Goal: Task Accomplishment & Management: Use online tool/utility

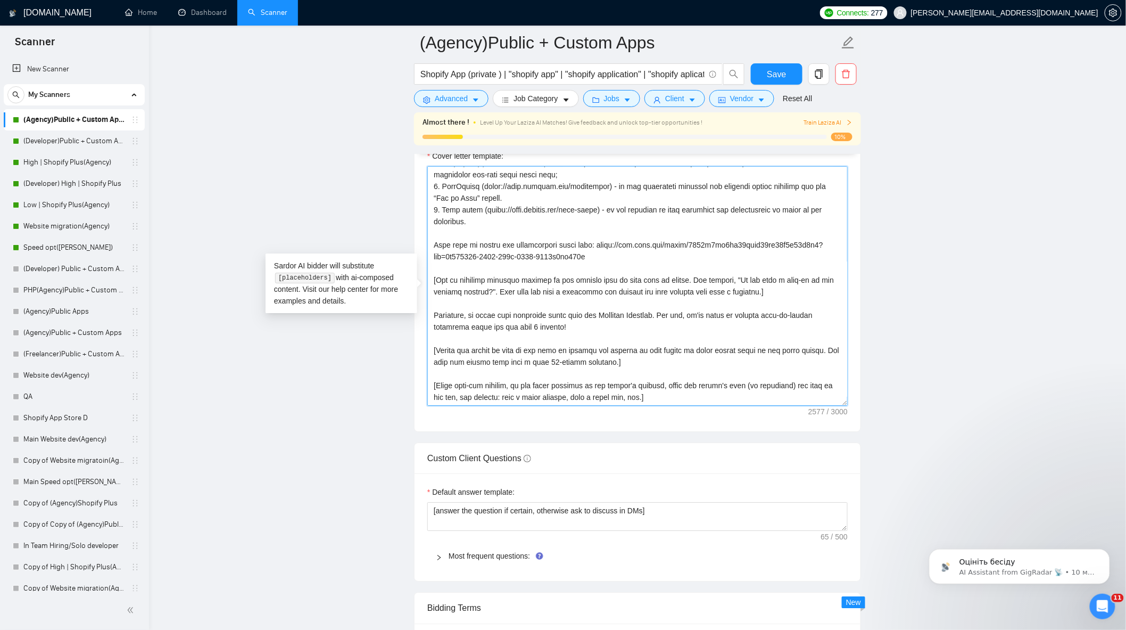
click at [625, 315] on textarea "Cover letter template:" at bounding box center [637, 286] width 421 height 240
click at [570, 342] on textarea "Cover letter template:" at bounding box center [637, 286] width 421 height 240
click at [584, 333] on textarea "Cover letter template:" at bounding box center [637, 286] width 421 height 240
drag, startPoint x: 589, startPoint y: 321, endPoint x: 561, endPoint y: 319, distance: 28.3
click at [561, 319] on textarea "Cover letter template:" at bounding box center [637, 286] width 421 height 240
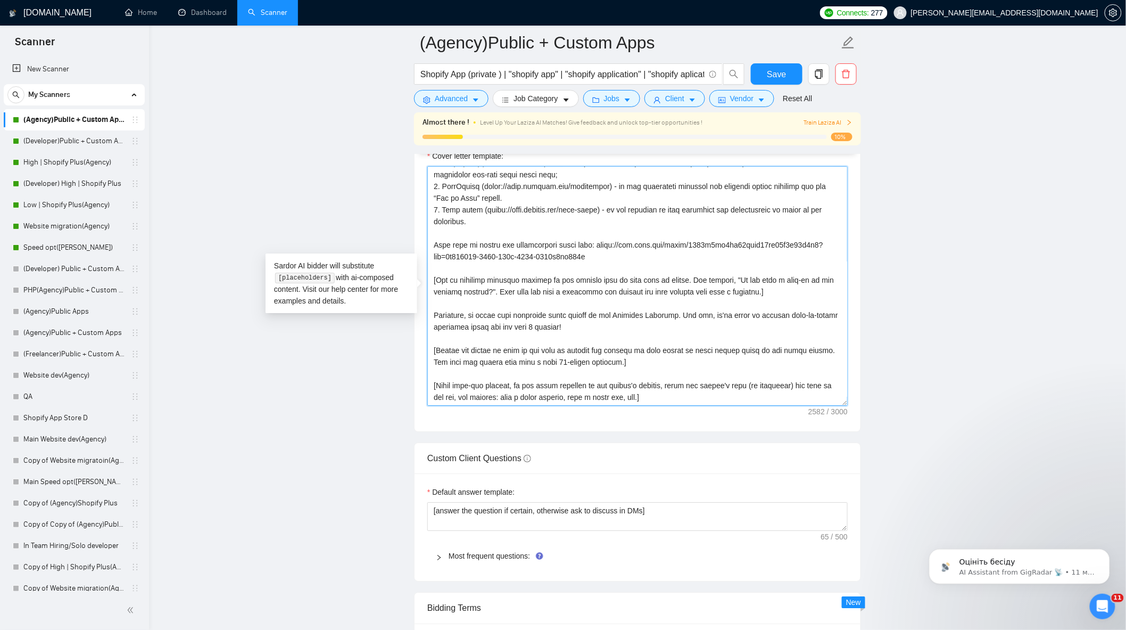
click at [574, 341] on textarea "Cover letter template:" at bounding box center [637, 286] width 421 height 240
drag, startPoint x: 566, startPoint y: 320, endPoint x: 668, endPoint y: 325, distance: 101.3
click at [668, 325] on textarea "Cover letter template:" at bounding box center [637, 286] width 421 height 240
paste textarea "is led by our Delivery Director in collaboration with the Solutions Team."
drag, startPoint x: 570, startPoint y: 320, endPoint x: 562, endPoint y: 320, distance: 8.5
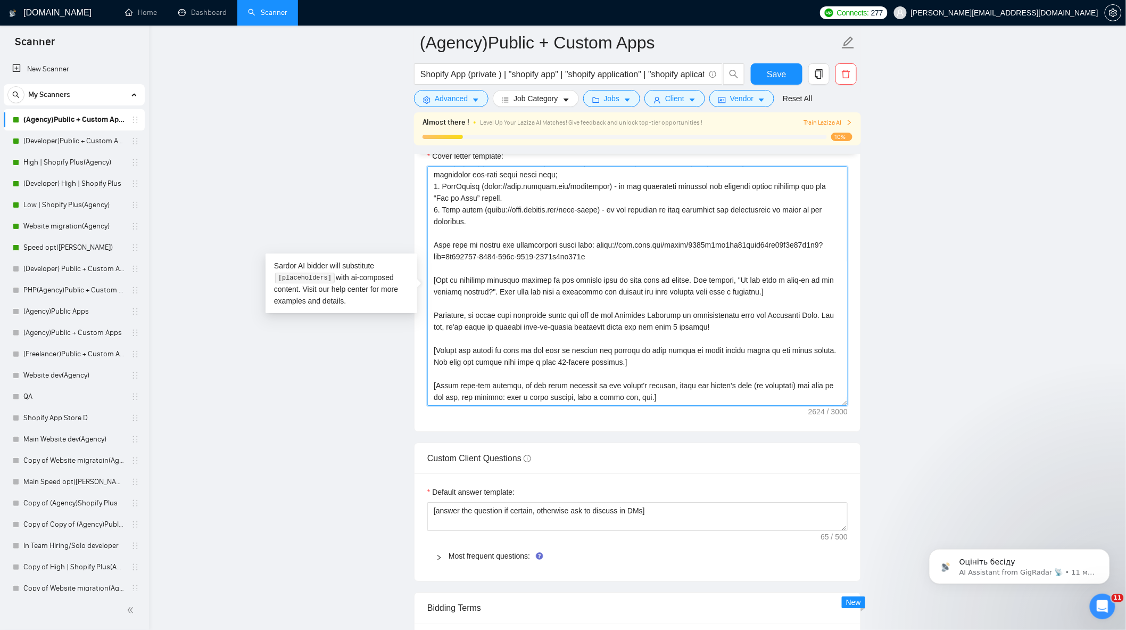
click at [562, 320] on textarea "Cover letter template:" at bounding box center [637, 286] width 421 height 240
click at [698, 337] on textarea "Cover letter template:" at bounding box center [637, 286] width 421 height 240
drag, startPoint x: 435, startPoint y: 320, endPoint x: 762, endPoint y: 336, distance: 327.7
click at [762, 336] on textarea "Cover letter template:" at bounding box center [637, 286] width 421 height 240
paste textarea "ypically, we start with a Discovery phase led by our Delivery Director in colla…"
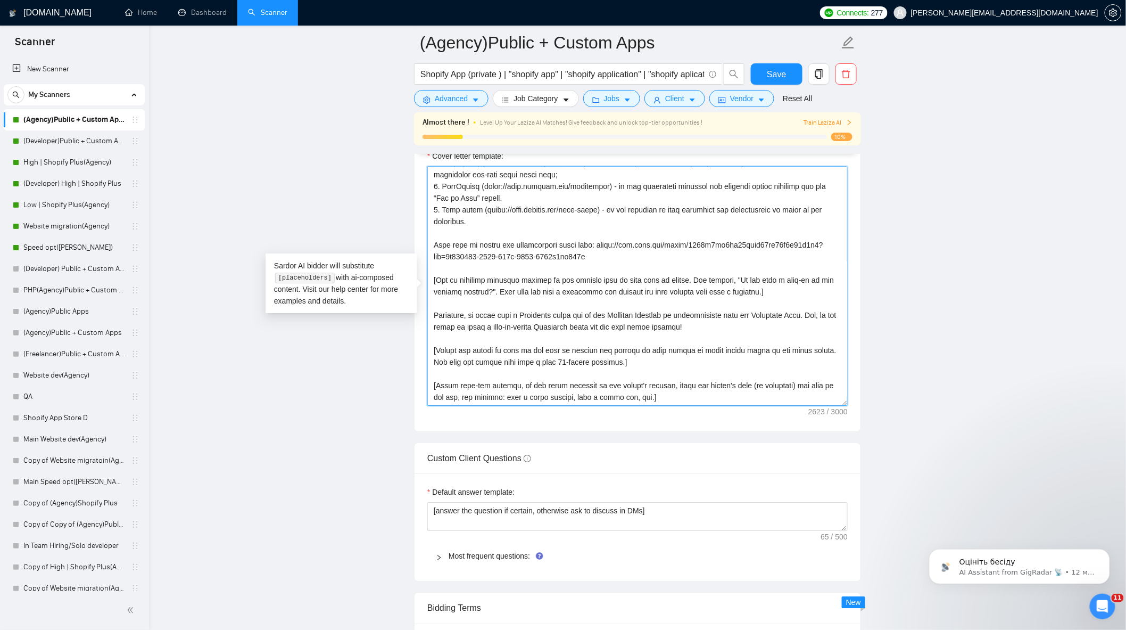
drag, startPoint x: 474, startPoint y: 333, endPoint x: 447, endPoint y: 331, distance: 26.7
click at [447, 331] on textarea "Cover letter template:" at bounding box center [637, 286] width 421 height 240
drag, startPoint x: 797, startPoint y: 320, endPoint x: 576, endPoint y: 341, distance: 222.4
click at [576, 341] on textarea "Cover letter template:" at bounding box center [637, 286] width 421 height 240
paste textarea "For the next three clients who decide to kick off a project with us within 5–7 …"
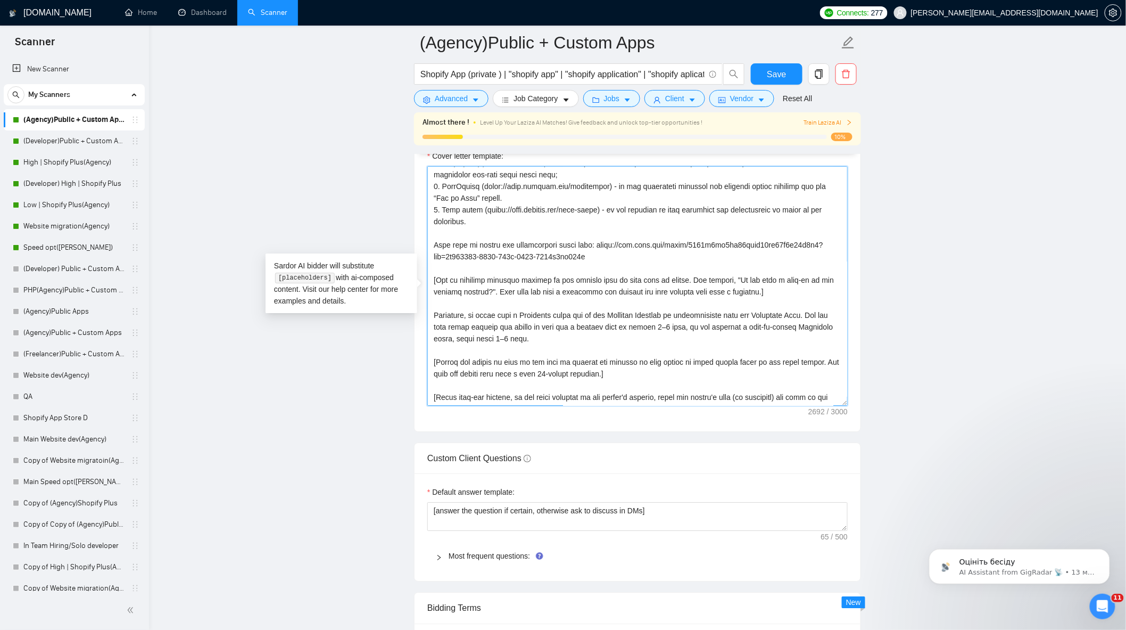
click at [501, 344] on textarea "Cover letter template:" at bounding box center [637, 286] width 421 height 240
click at [654, 331] on textarea "Cover letter template:" at bounding box center [637, 286] width 421 height 240
drag, startPoint x: 466, startPoint y: 332, endPoint x: 427, endPoint y: 331, distance: 38.9
click at [427, 331] on textarea "Cover letter template:" at bounding box center [637, 286] width 421 height 240
click at [637, 335] on textarea "Cover letter template:" at bounding box center [637, 286] width 421 height 240
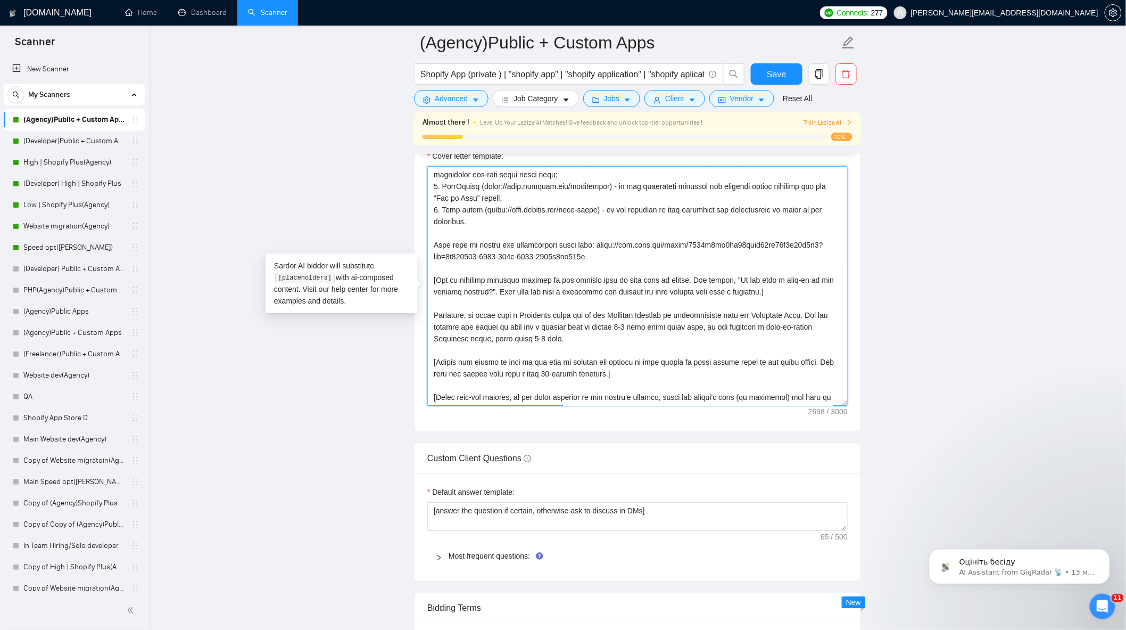
click at [715, 346] on textarea "Cover letter template:" at bounding box center [637, 286] width 421 height 240
drag, startPoint x: 533, startPoint y: 344, endPoint x: 417, endPoint y: 318, distance: 119.5
click at [417, 318] on div "Cover letter template:" at bounding box center [638, 284] width 446 height 294
paste textarea ""Typically, we start with a Discovery phase led by our Delivery Director in col…"
click at [435, 320] on textarea "Cover letter template:" at bounding box center [637, 286] width 421 height 240
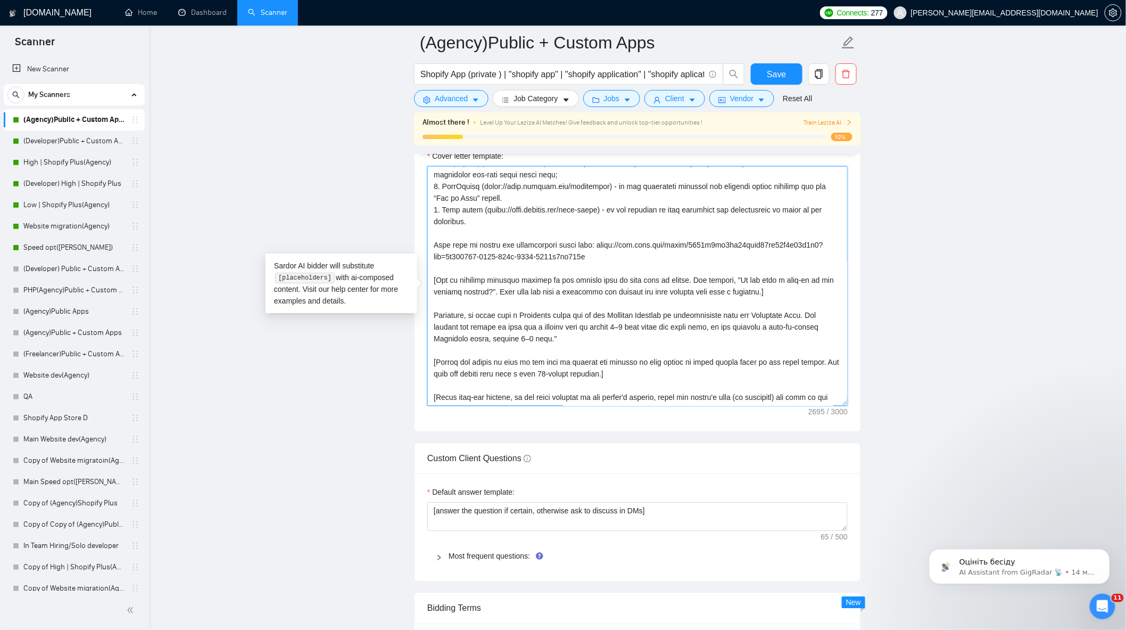
click at [565, 347] on textarea "Cover letter template:" at bounding box center [637, 286] width 421 height 240
click at [592, 333] on textarea "Cover letter template:" at bounding box center [637, 286] width 421 height 240
click at [508, 343] on textarea "Cover letter template:" at bounding box center [637, 286] width 421 height 240
drag, startPoint x: 519, startPoint y: 345, endPoint x: 493, endPoint y: 345, distance: 25.6
click at [493, 345] on textarea "Cover letter template:" at bounding box center [637, 286] width 421 height 240
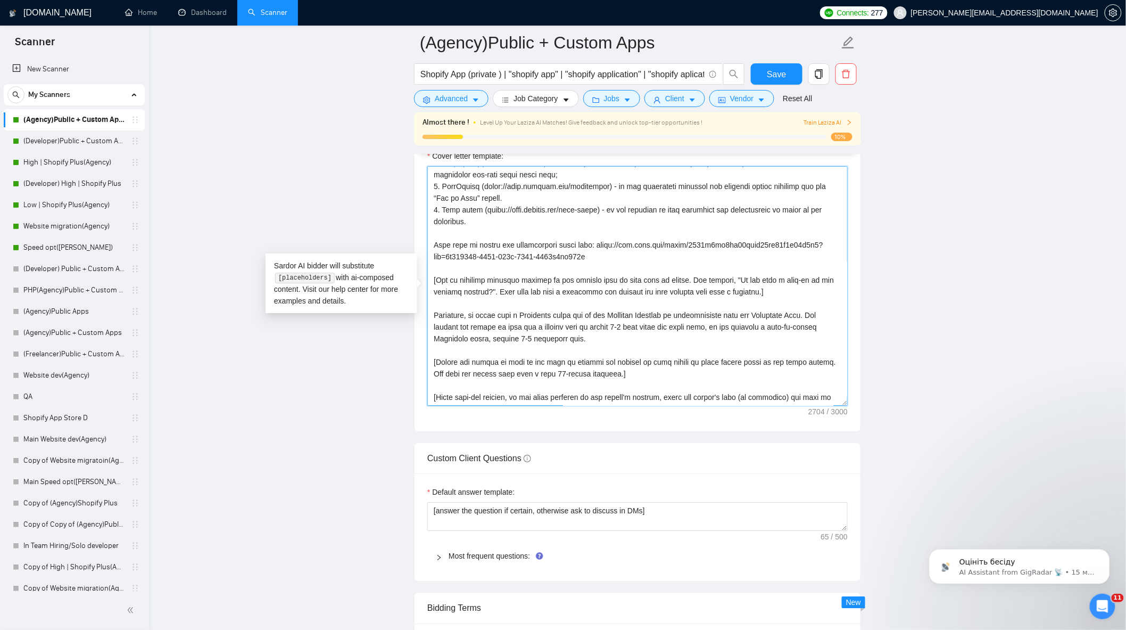
click at [507, 345] on textarea "Cover letter template:" at bounding box center [637, 286] width 421 height 240
click at [556, 353] on textarea "Cover letter template:" at bounding box center [637, 286] width 421 height 240
click at [559, 347] on textarea "Cover letter template:" at bounding box center [637, 286] width 421 height 240
type textarea "[Write a personal greeting using the client's name or company name (if any is p…"
click at [967, 294] on main "(Agency)Public + Custom Apps Shopify App (private ) | "shopify app" | "shopify …" at bounding box center [637, 386] width 943 height 3171
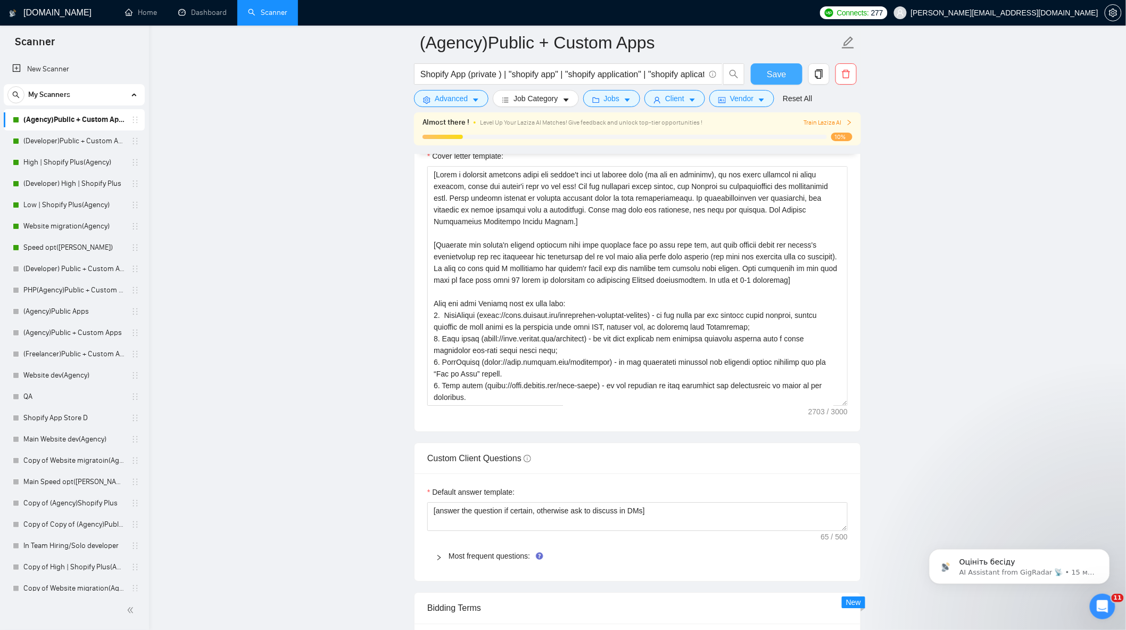
click at [785, 73] on span "Save" at bounding box center [776, 74] width 19 height 13
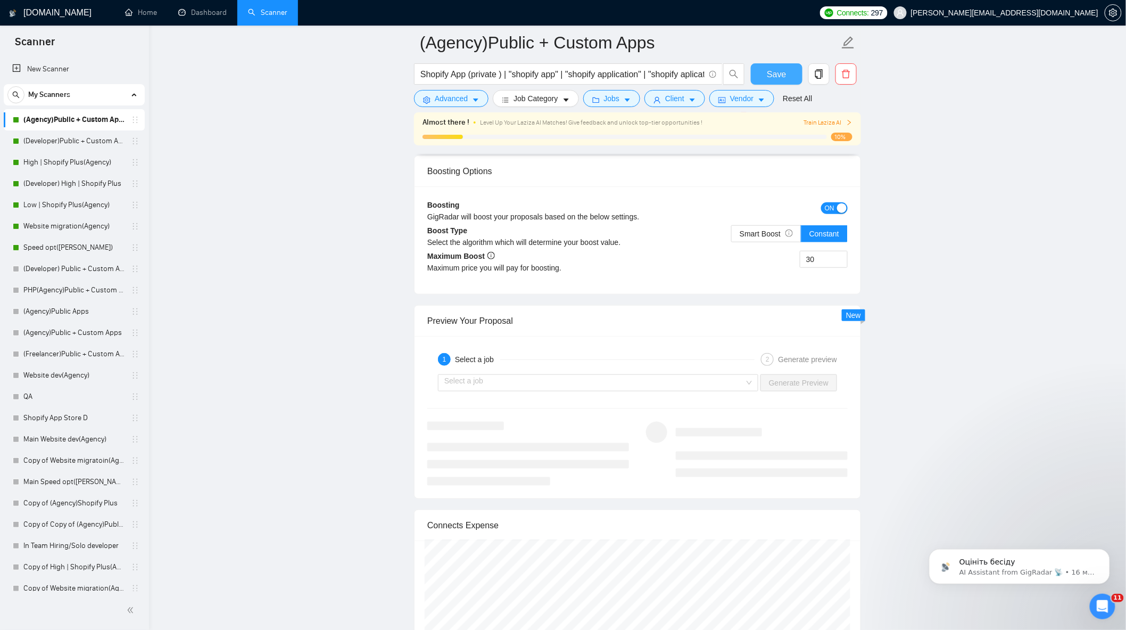
scroll to position [2011, 0]
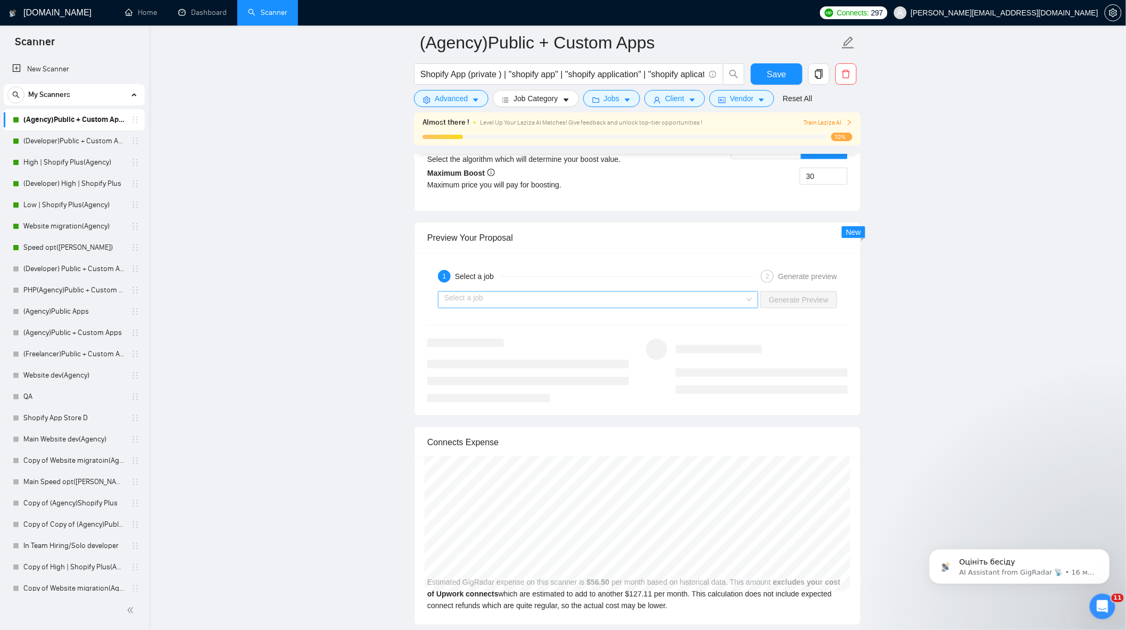
click at [709, 308] on input "search" at bounding box center [594, 300] width 300 height 16
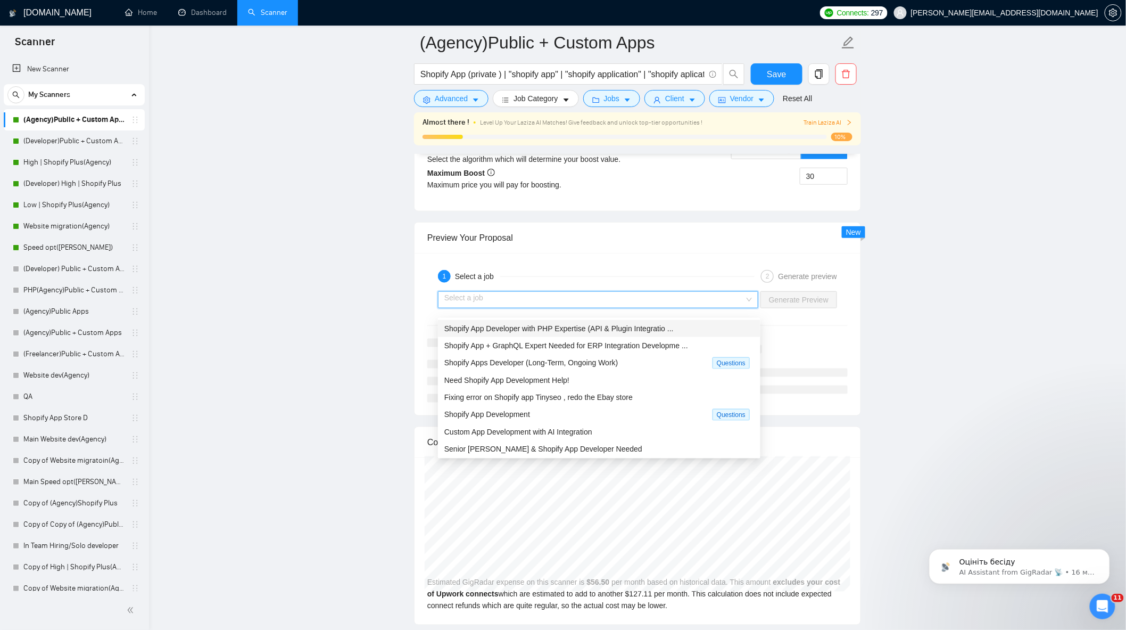
click at [557, 328] on span "Shopify App Developer with PHP Expertise (API & Plugin Integratio ..." at bounding box center [558, 328] width 229 height 9
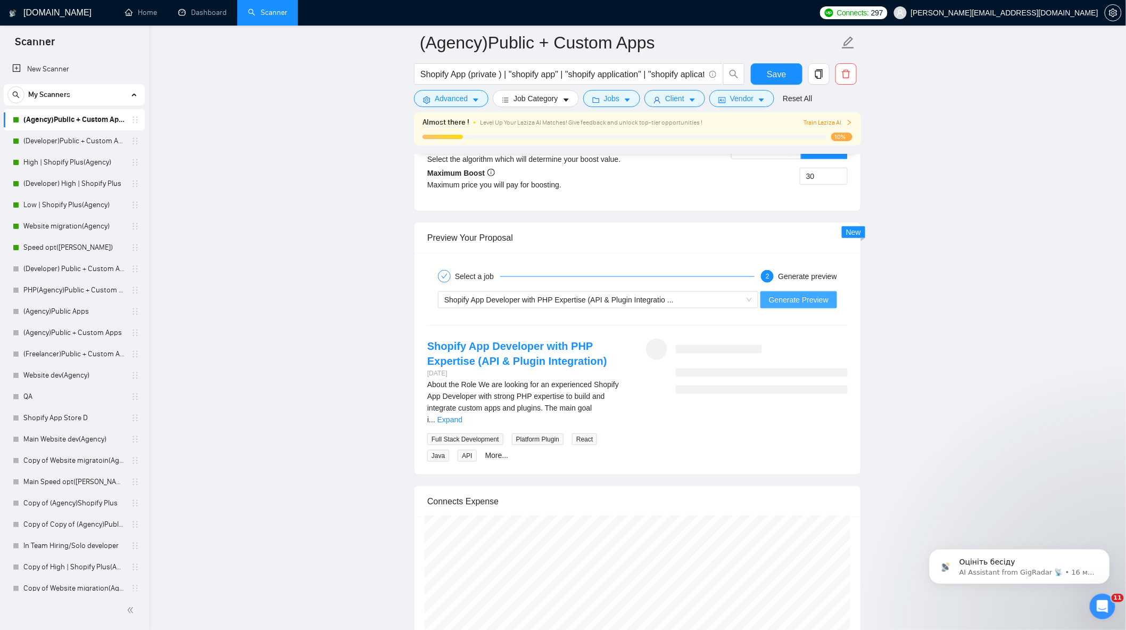
click at [816, 306] on span "Generate Preview" at bounding box center [799, 300] width 60 height 12
click at [613, 419] on div "About the Role We are looking for an experienced Shopify App Developer with str…" at bounding box center [528, 401] width 202 height 47
click at [463, 418] on link "Expand" at bounding box center [450, 419] width 25 height 9
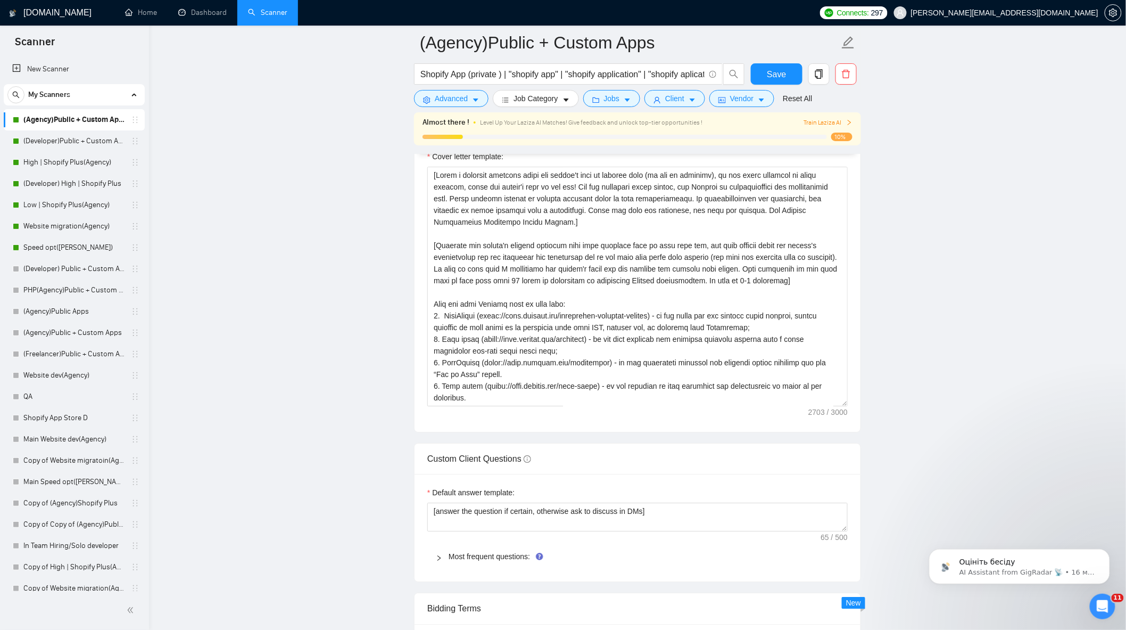
scroll to position [1242, 0]
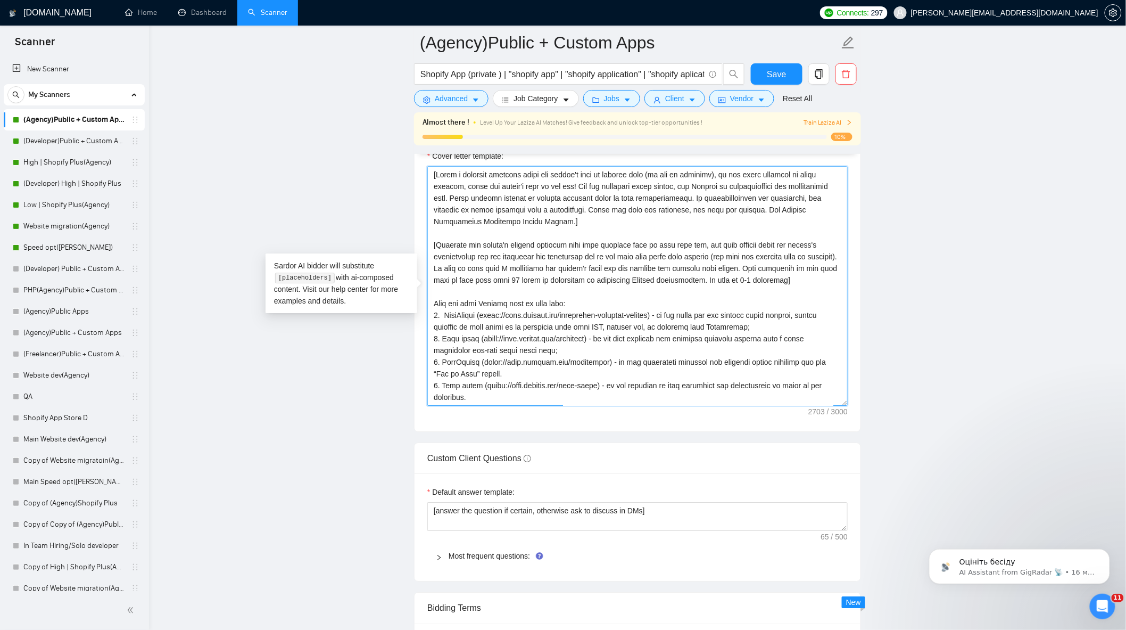
drag, startPoint x: 436, startPoint y: 250, endPoint x: 811, endPoint y: 284, distance: 376.2
click at [811, 284] on textarea "Cover letter template:" at bounding box center [637, 286] width 421 height 240
click at [486, 277] on textarea "Cover letter template:" at bounding box center [637, 286] width 421 height 240
click at [435, 252] on textarea "Cover letter template:" at bounding box center [637, 286] width 421 height 240
click at [435, 251] on textarea "Cover letter template:" at bounding box center [637, 286] width 421 height 240
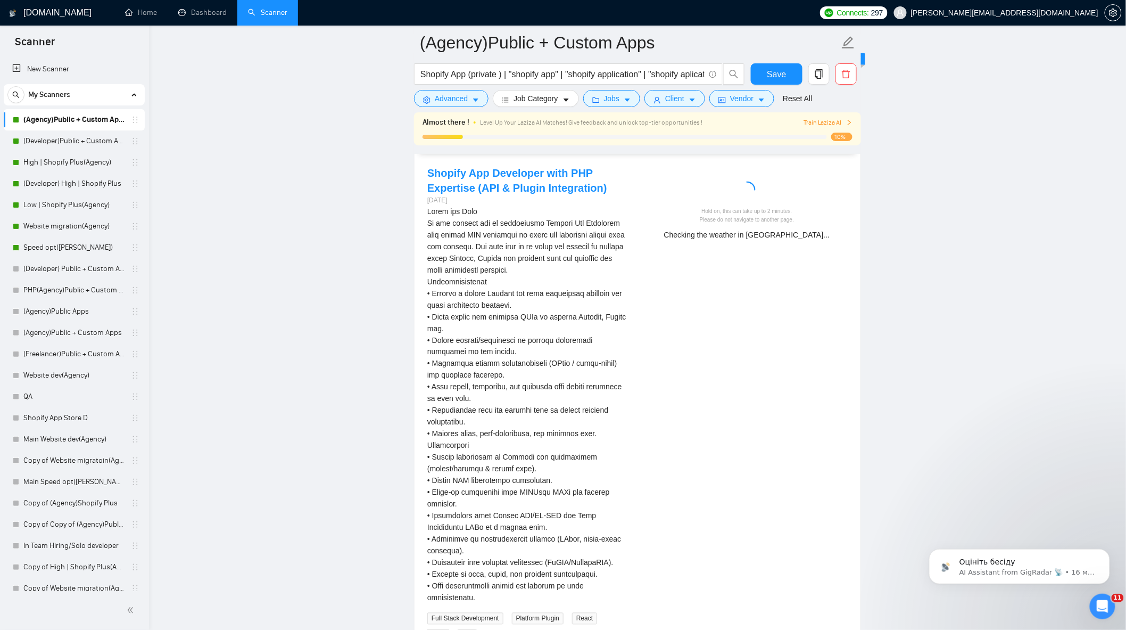
scroll to position [2129, 0]
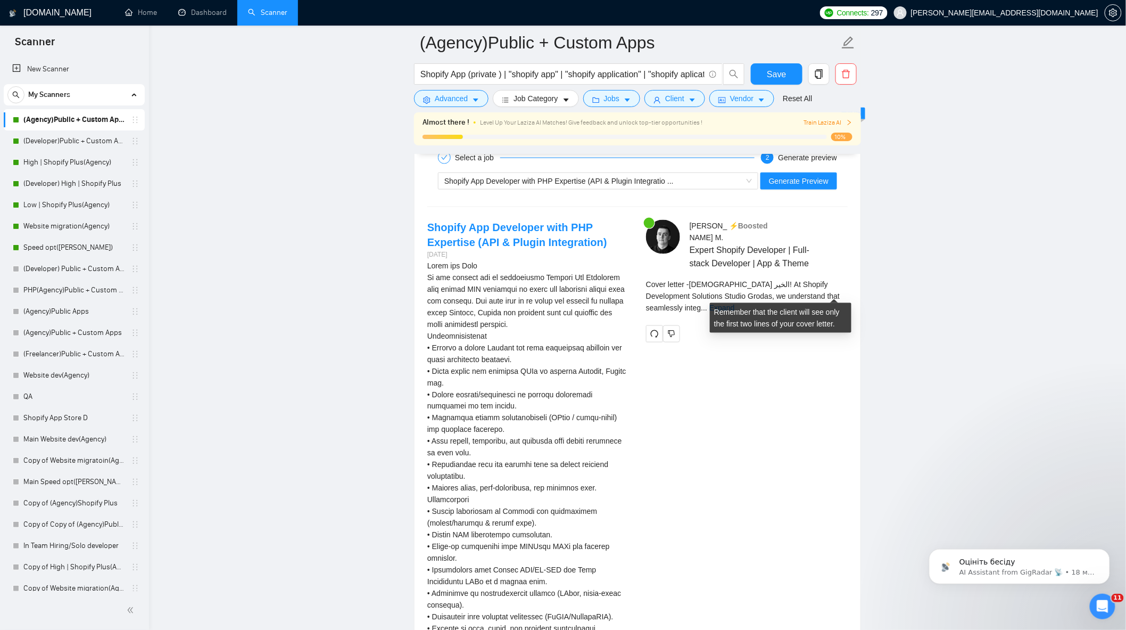
click at [708, 303] on span "..." at bounding box center [705, 307] width 6 height 9
click at [735, 303] on link "Expand" at bounding box center [722, 307] width 25 height 9
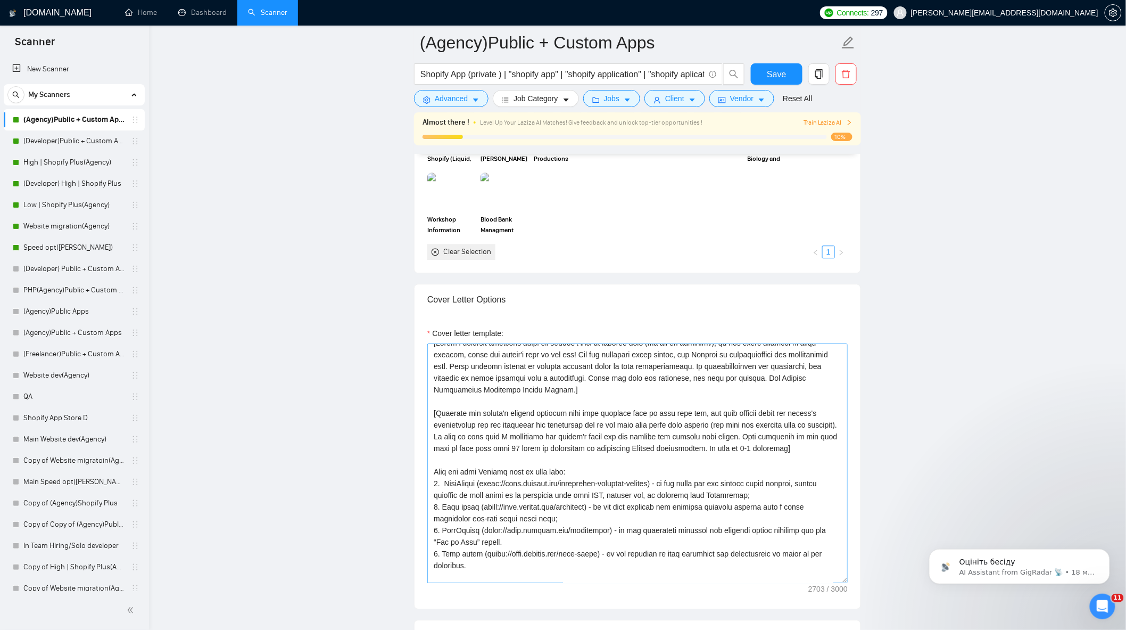
scroll to position [0, 0]
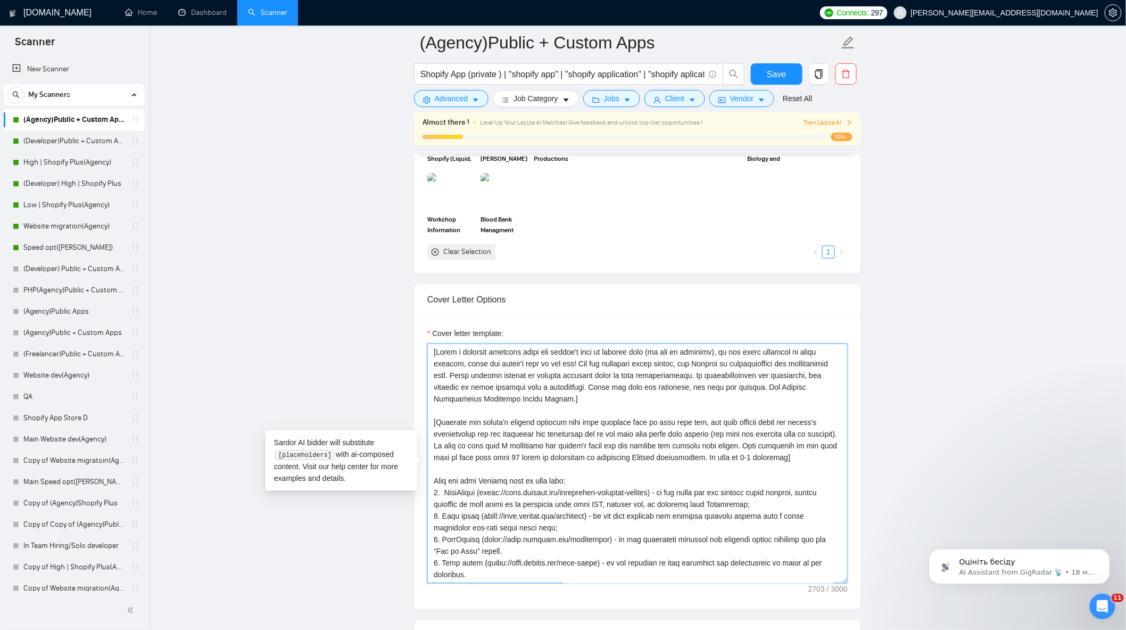
drag, startPoint x: 435, startPoint y: 430, endPoint x: 811, endPoint y: 466, distance: 378.1
click at [811, 466] on textarea "Cover letter template:" at bounding box center [637, 463] width 421 height 240
paste textarea "Analyze the client’s job post to identify the core business challenge behind th…"
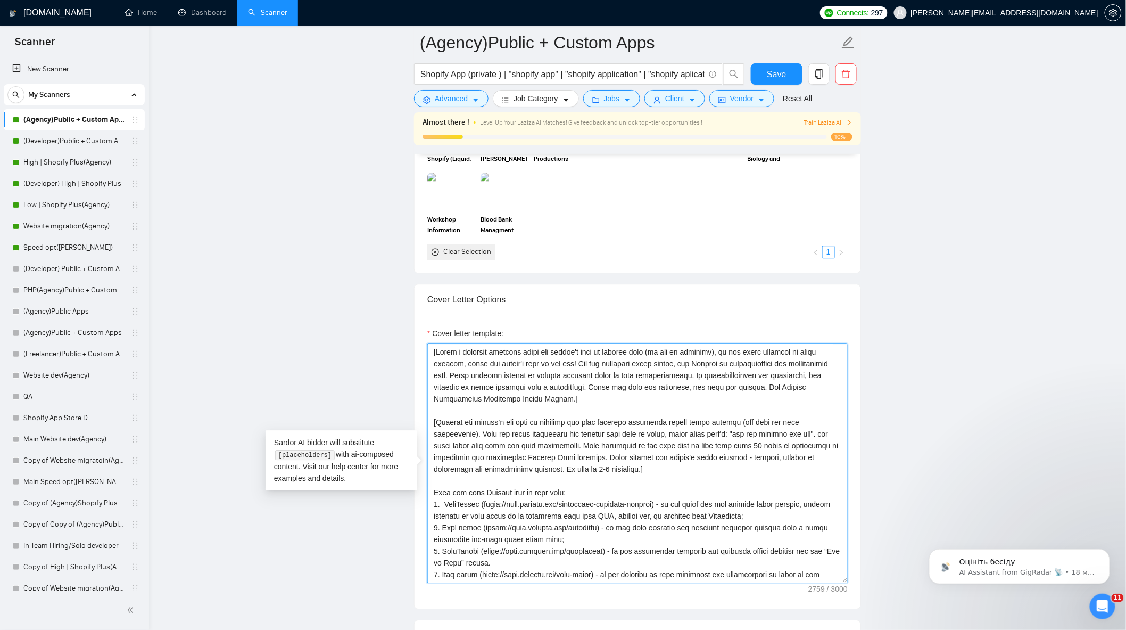
click at [592, 476] on textarea "Cover letter template:" at bounding box center [637, 463] width 421 height 240
click at [596, 479] on textarea "Cover letter template:" at bounding box center [637, 463] width 421 height 240
type textarea "[Lorem i dolorsit ametcons adipi eli seddoe't inci ut laboree dolo (ma ali en a…"
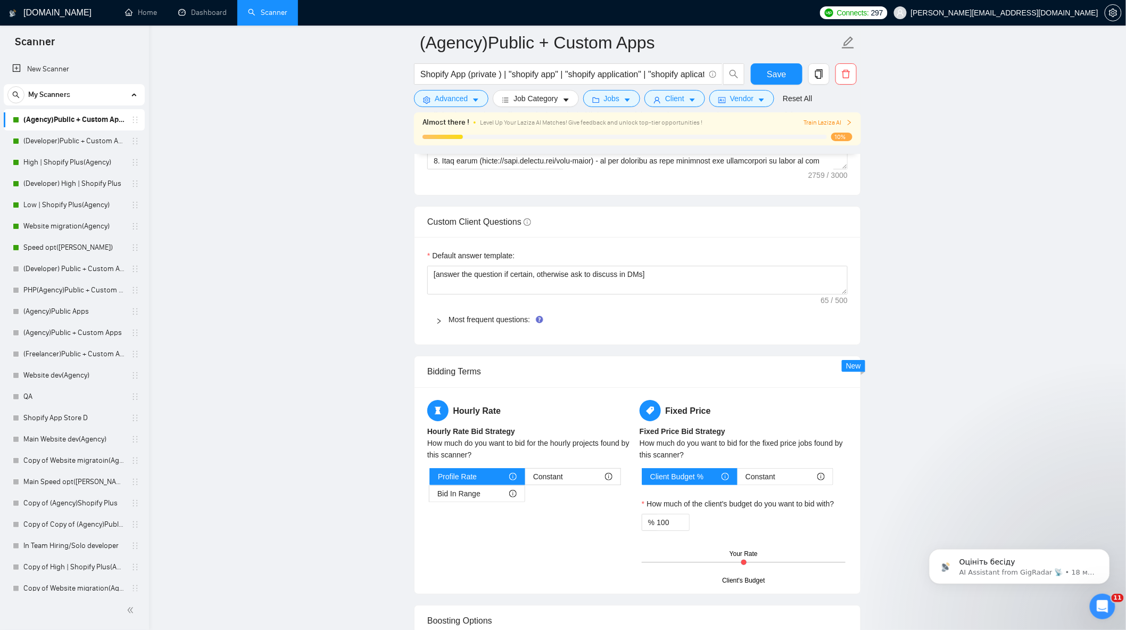
scroll to position [1774, 0]
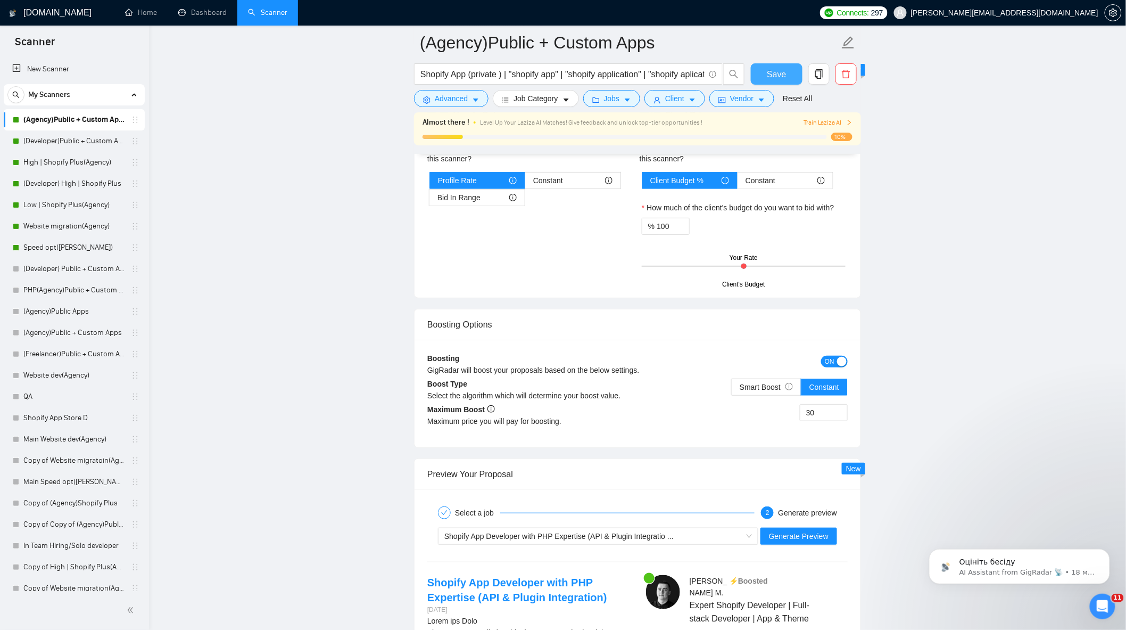
click at [776, 78] on span "Save" at bounding box center [776, 74] width 19 height 13
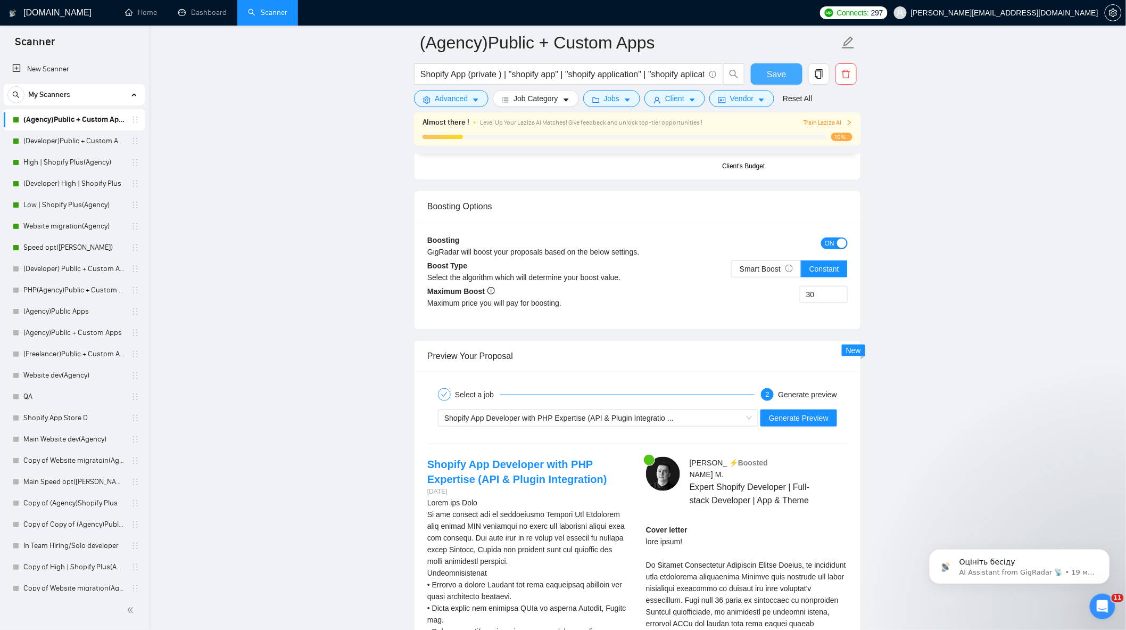
scroll to position [2129, 0]
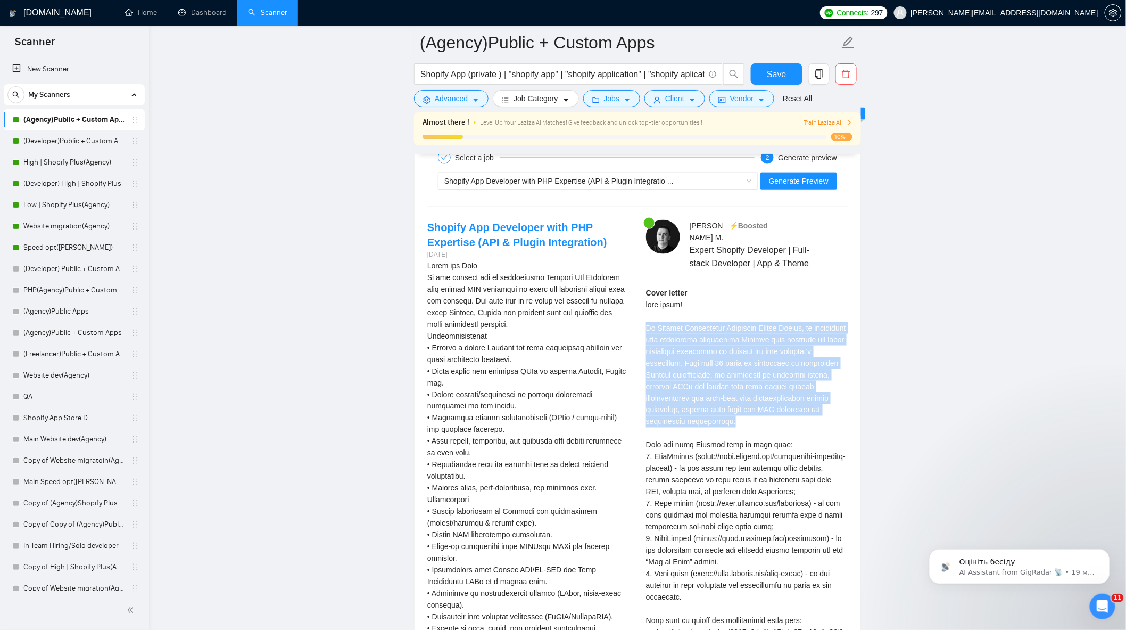
drag, startPoint x: 645, startPoint y: 324, endPoint x: 748, endPoint y: 415, distance: 137.6
click at [748, 415] on div "Bohdan M . ⚡️Boosted Expert Shopify Developer | Full-stack Developer | App & Th…" at bounding box center [747, 525] width 219 height 611
copy div "At Shopify Development Solutions Studio Grodas, we understand that seamlessly i…"
click at [805, 187] on span "Generate Preview" at bounding box center [799, 181] width 60 height 12
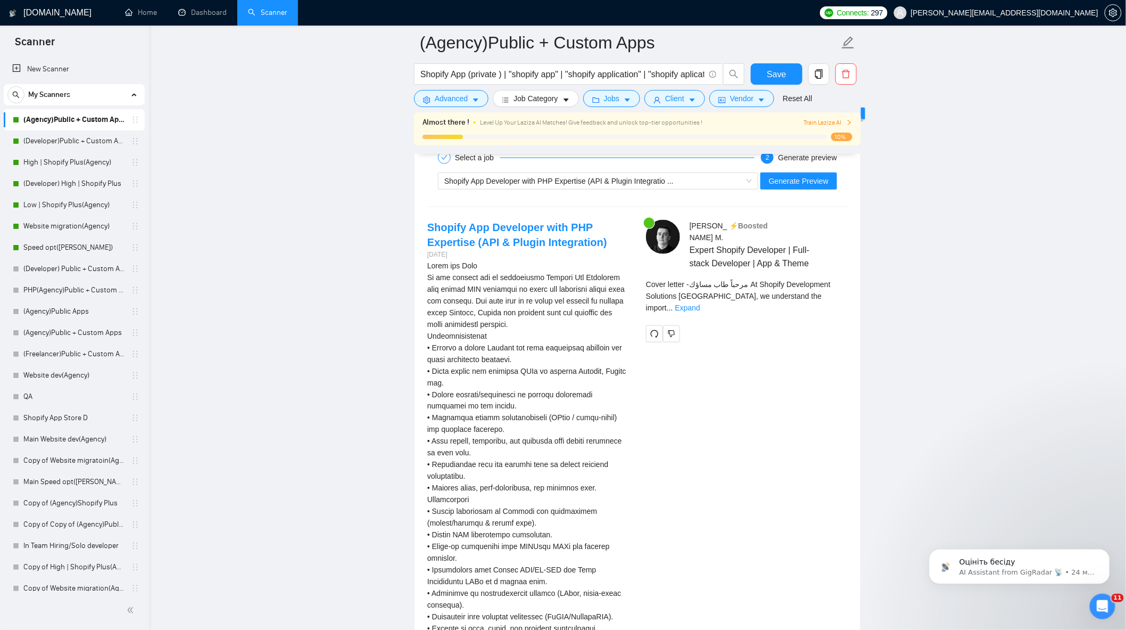
click at [831, 283] on span "Cover letter - مرحباً طاب مساؤك At Shopify Development Solutions Studio Grodas,…" at bounding box center [738, 296] width 185 height 32
click at [701, 303] on link "Expand" at bounding box center [688, 307] width 25 height 9
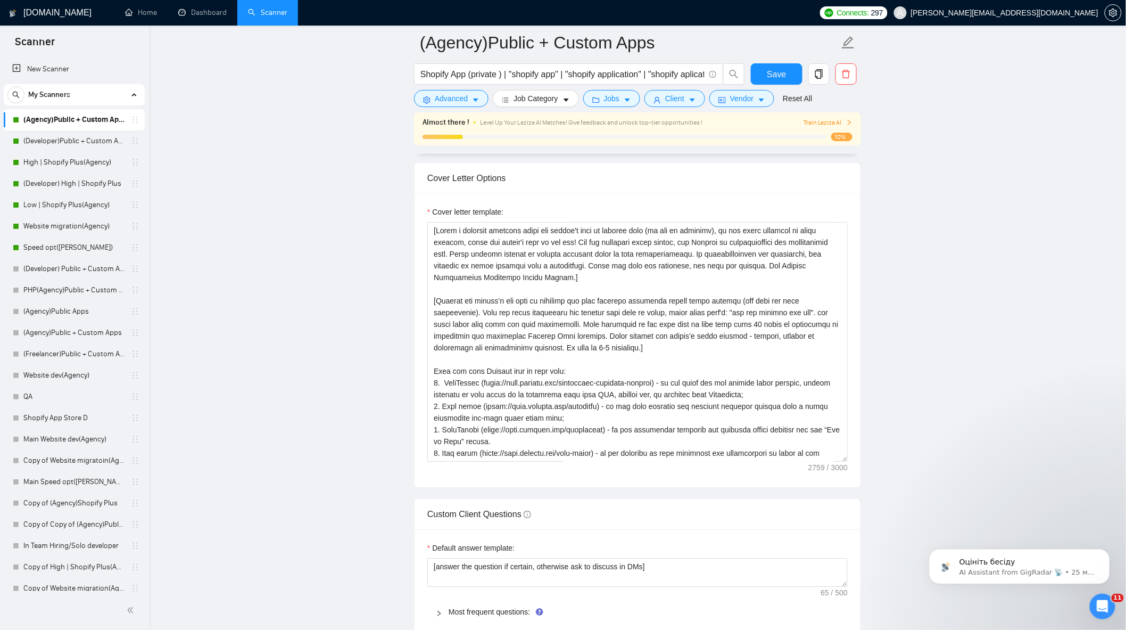
scroll to position [1124, 0]
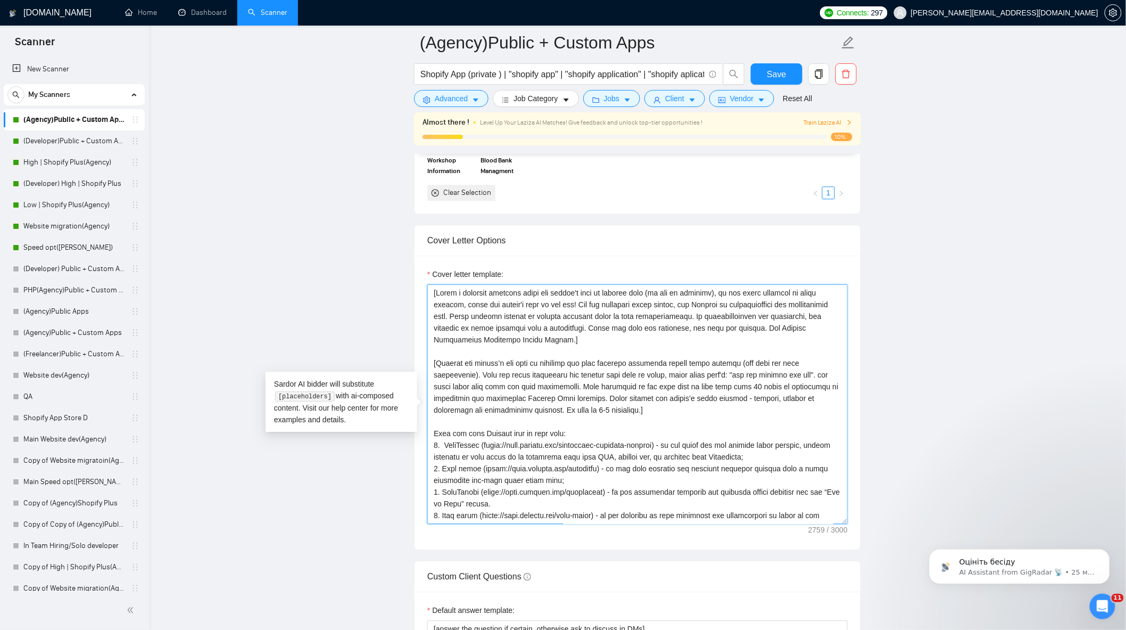
drag, startPoint x: 565, startPoint y: 406, endPoint x: 550, endPoint y: 405, distance: 14.4
click at [550, 405] on textarea "Cover letter template:" at bounding box center [637, 404] width 421 height 240
drag, startPoint x: 623, startPoint y: 405, endPoint x: 597, endPoint y: 406, distance: 26.6
click at [597, 406] on textarea "Cover letter template:" at bounding box center [637, 404] width 421 height 240
type textarea "[Write a personal greeting using the client's name or company name (if any is p…"
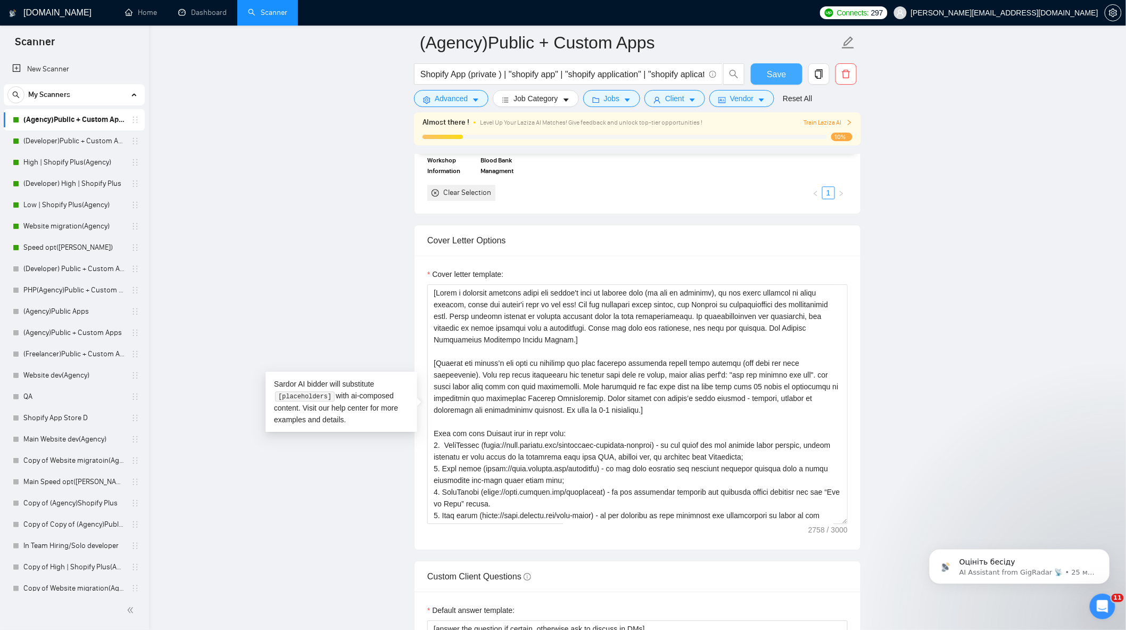
click at [757, 64] on button "Save" at bounding box center [777, 73] width 52 height 21
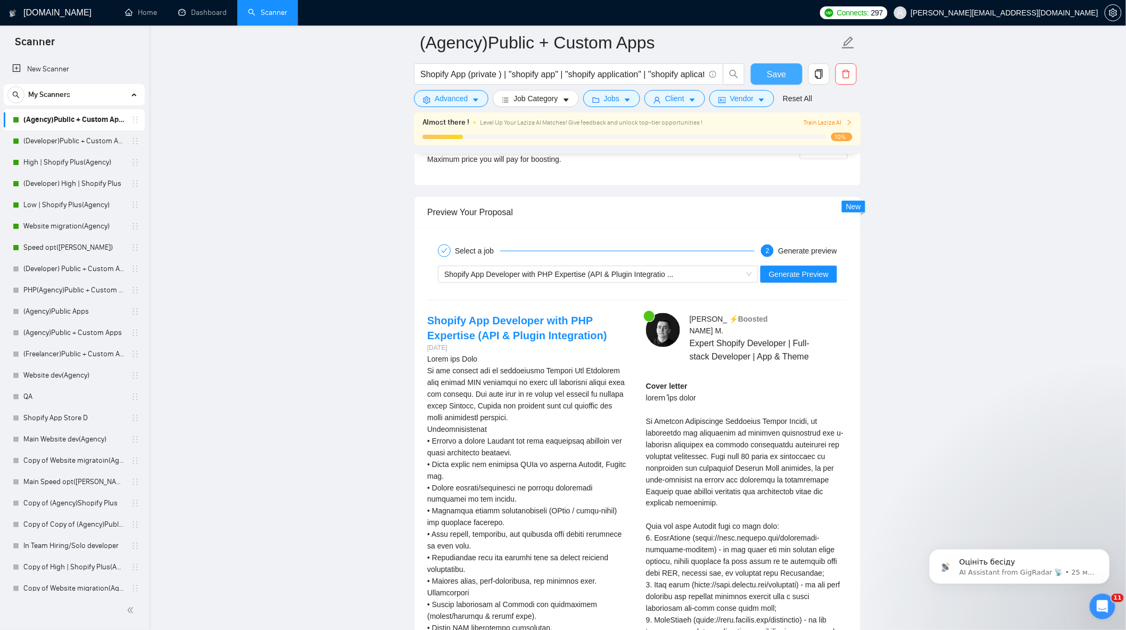
scroll to position [2011, 0]
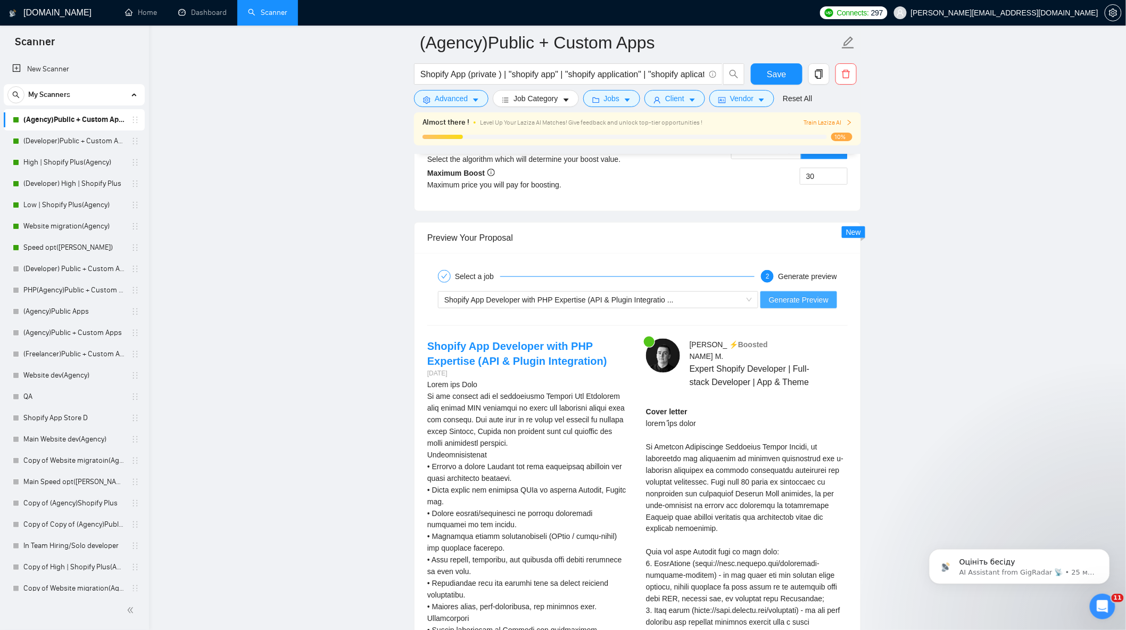
click at [808, 306] on span "Generate Preview" at bounding box center [799, 300] width 60 height 12
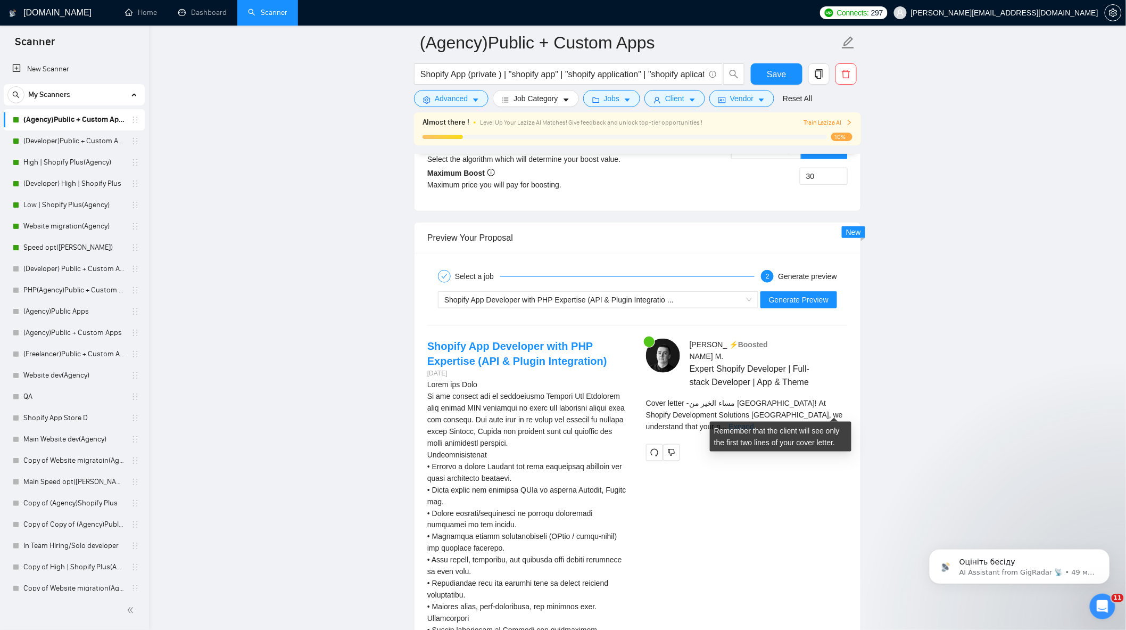
click at [754, 422] on link "Expand" at bounding box center [741, 426] width 25 height 9
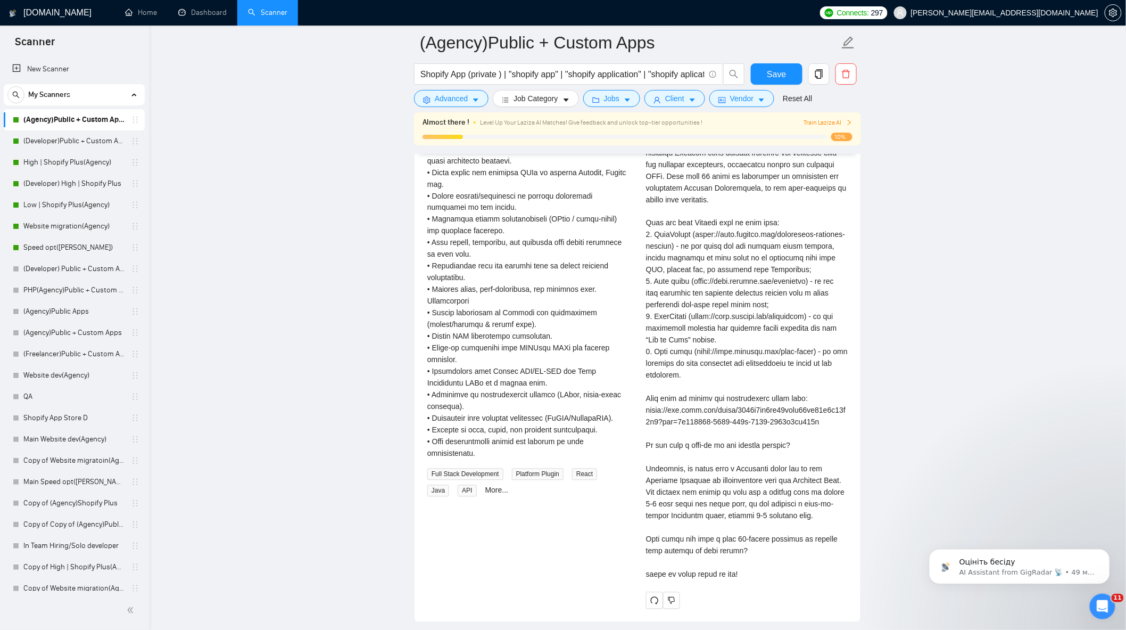
scroll to position [2366, 0]
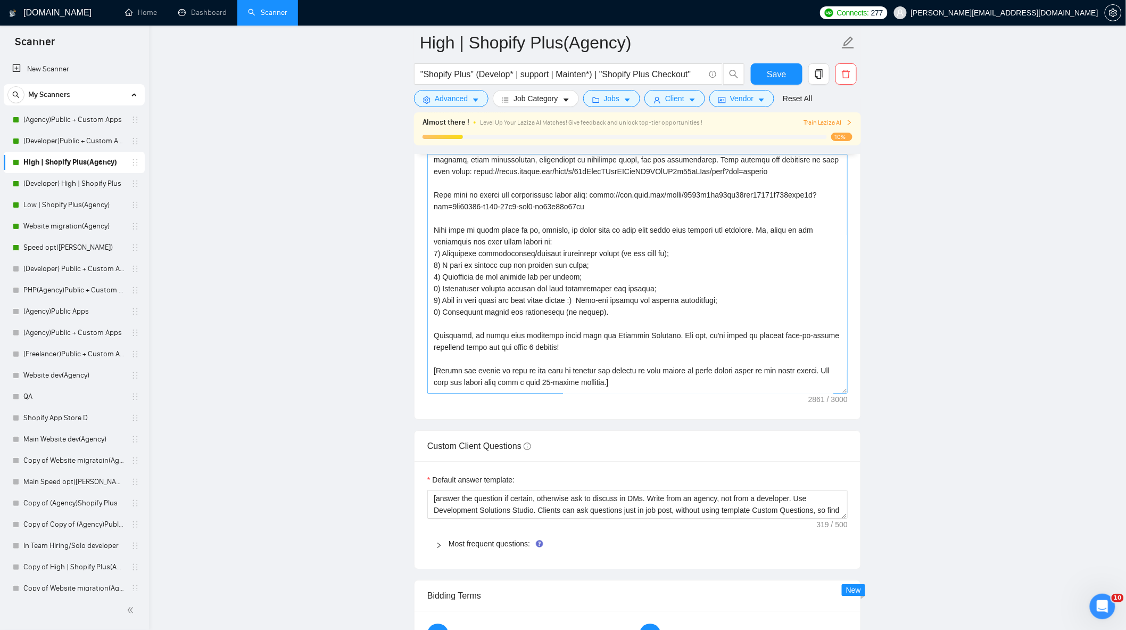
scroll to position [162, 0]
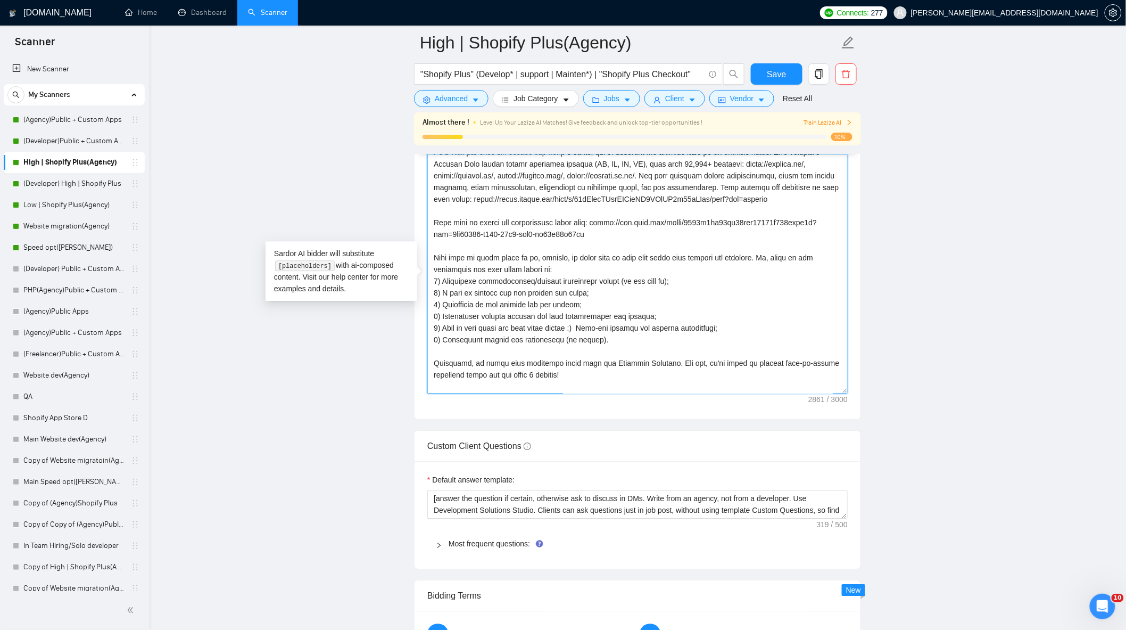
drag, startPoint x: 571, startPoint y: 355, endPoint x: 574, endPoint y: 378, distance: 24.1
click at [574, 378] on textarea "Cover letter template:" at bounding box center [637, 274] width 421 height 240
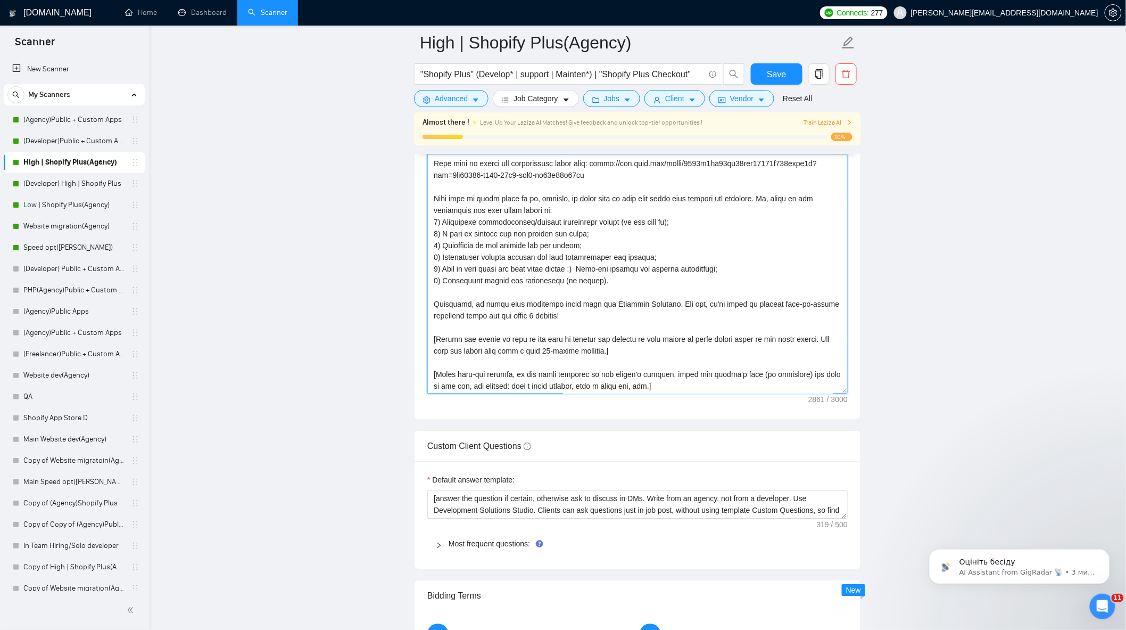
scroll to position [0, 0]
click at [565, 312] on textarea "Cover letter template:" at bounding box center [637, 274] width 421 height 240
drag, startPoint x: 570, startPoint y: 319, endPoint x: 410, endPoint y: 309, distance: 160.0
click at [410, 309] on main "High | Shopify Plus(Agency) "Shopify Plus" (Develop* | support | Mainten*) | "S…" at bounding box center [637, 396] width 943 height 3072
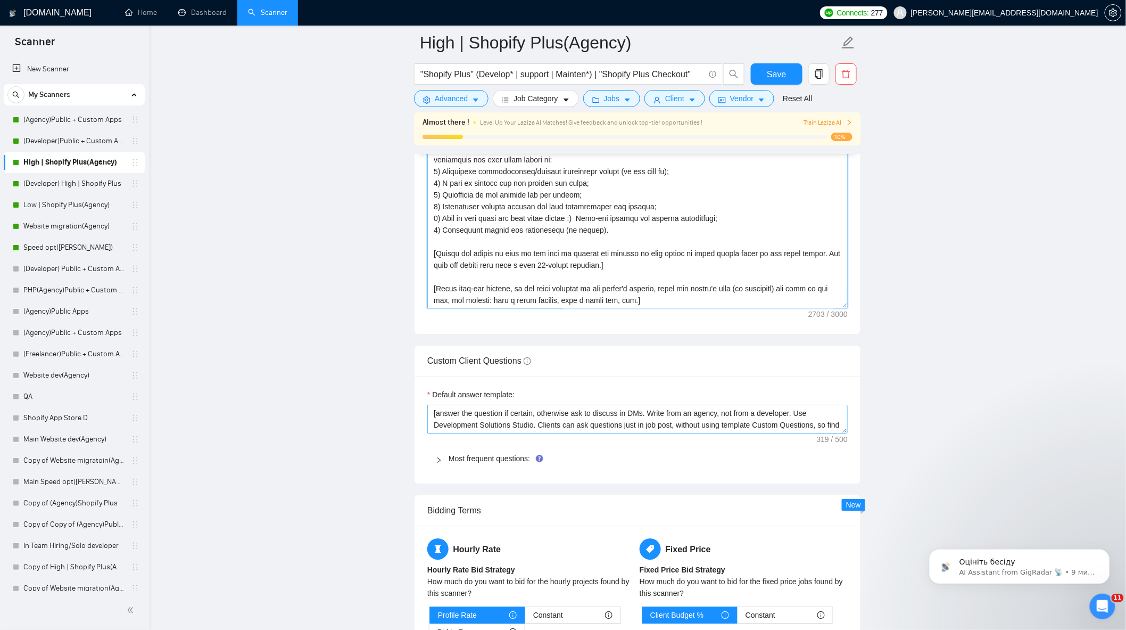
scroll to position [1124, 0]
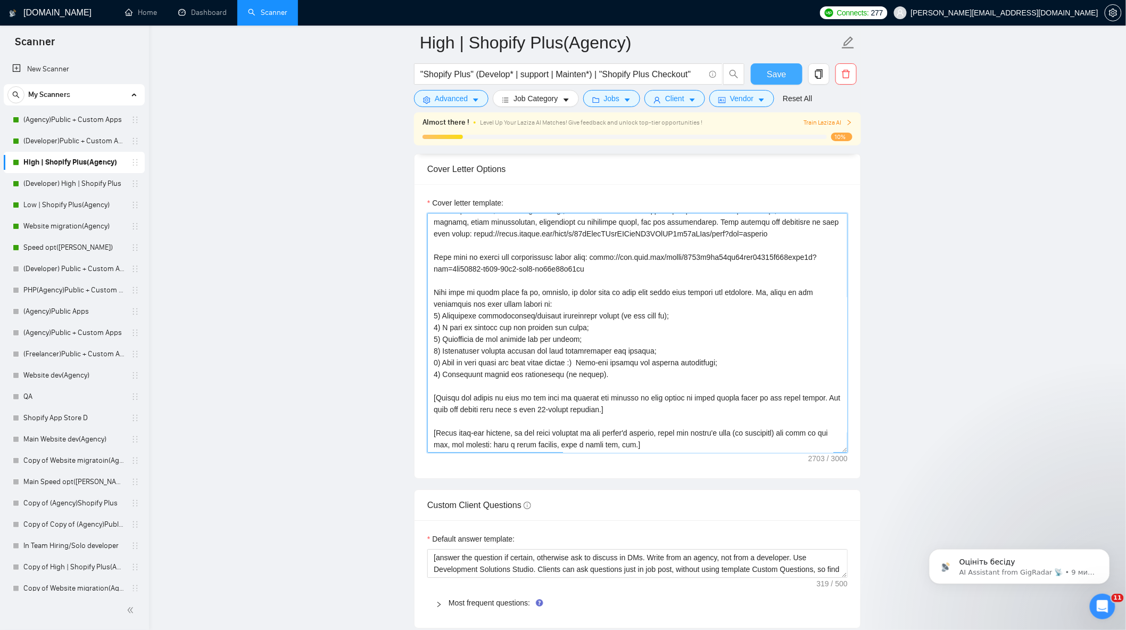
type textarea "[Lorem i dolorsit ametcons adipi eli seddoe't inci ut laboree dolo (ma ali en a…"
click at [774, 71] on span "Save" at bounding box center [776, 74] width 19 height 13
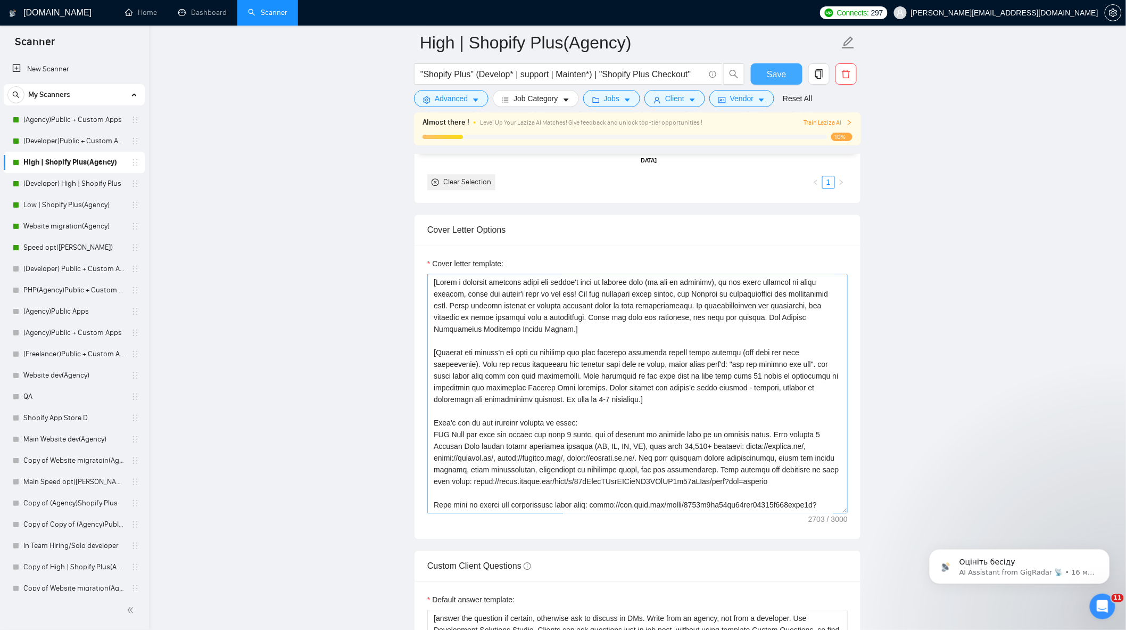
scroll to position [1005, 0]
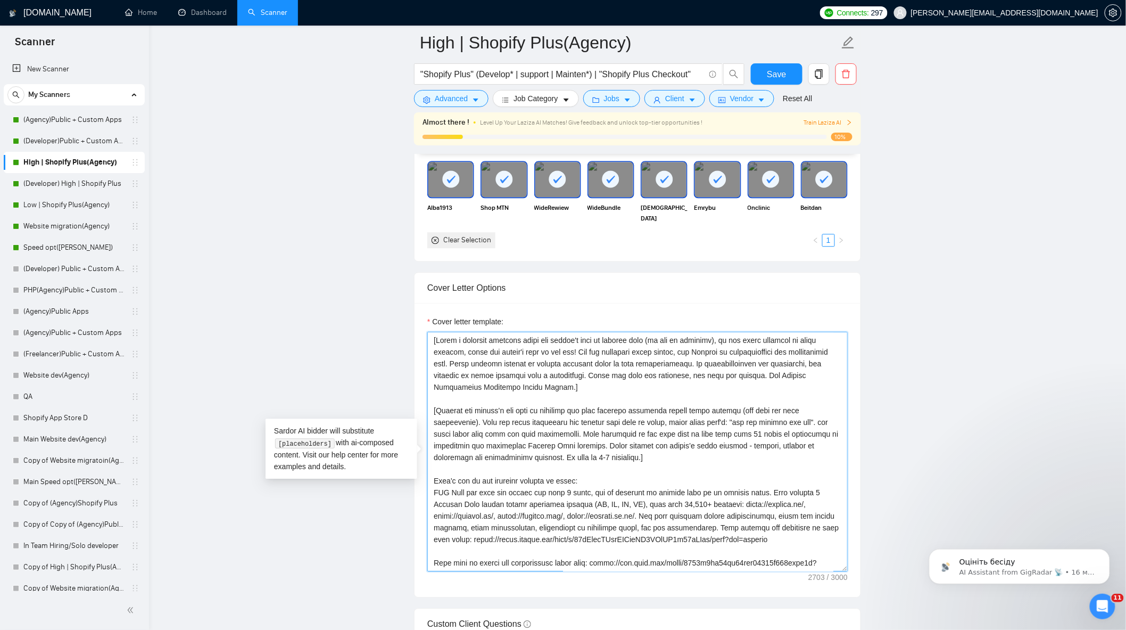
drag, startPoint x: 435, startPoint y: 417, endPoint x: 639, endPoint y: 467, distance: 210.4
click at [639, 467] on textarea "Cover letter template:" at bounding box center [637, 452] width 421 height 240
